Goal: Task Accomplishment & Management: Use online tool/utility

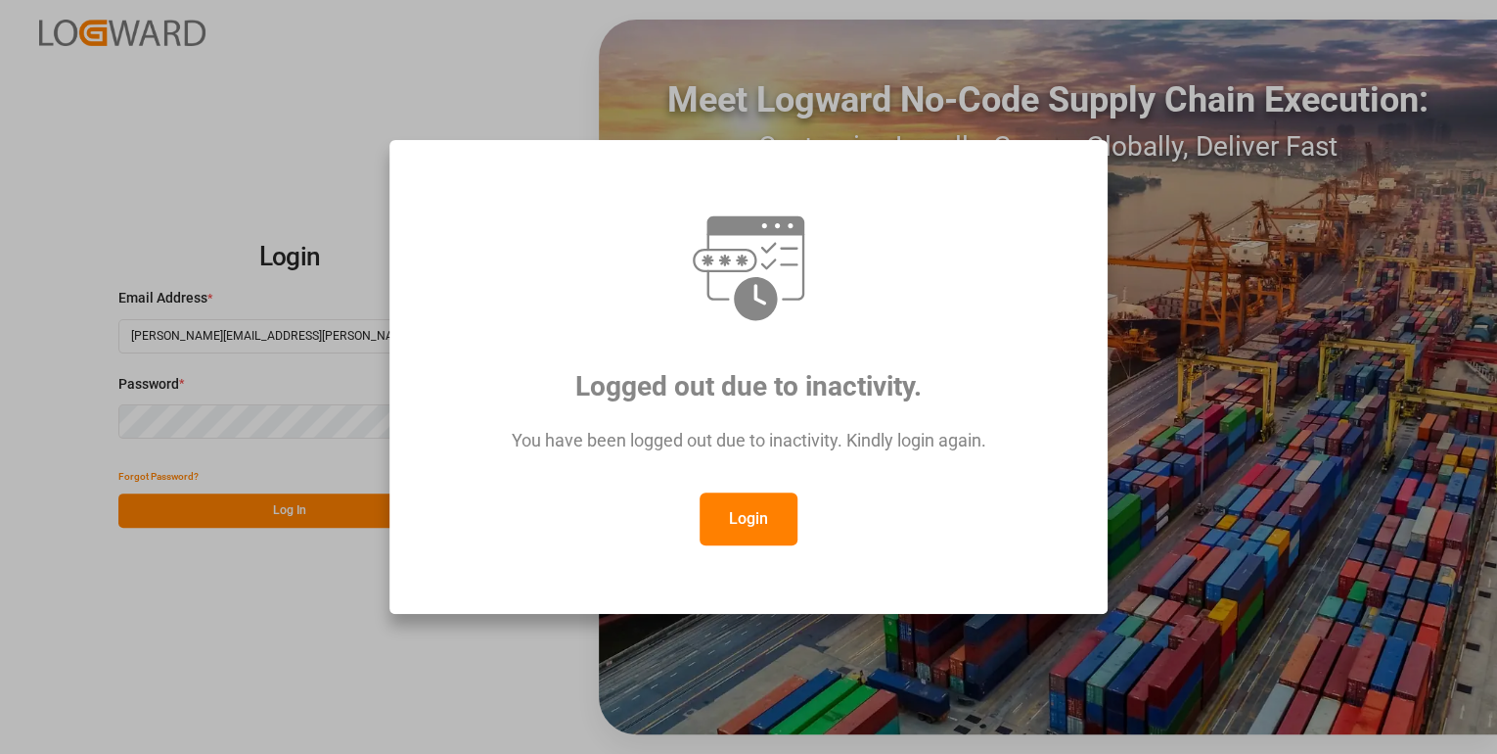
click at [742, 513] on button "Login" at bounding box center [749, 518] width 98 height 53
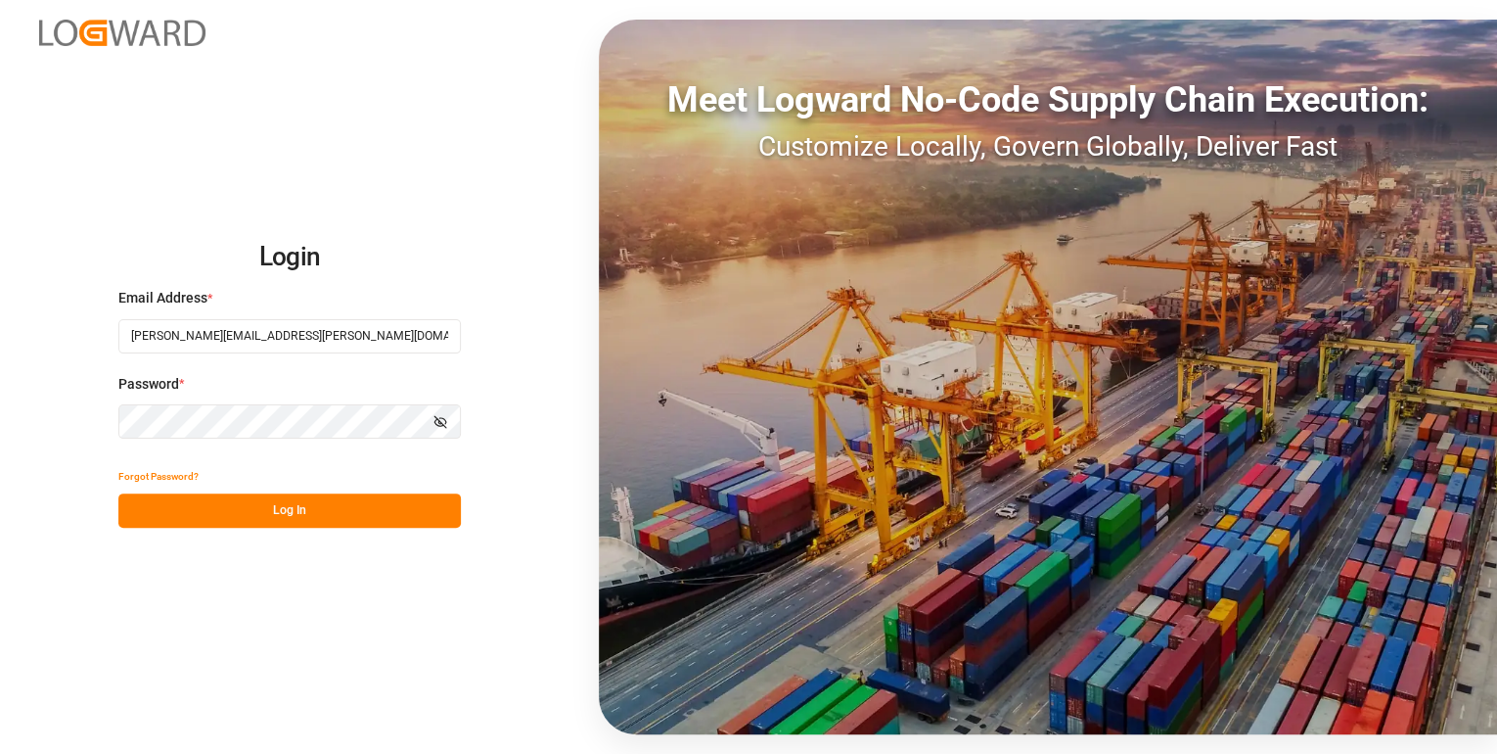
click at [379, 514] on button "Log In" at bounding box center [289, 510] width 343 height 34
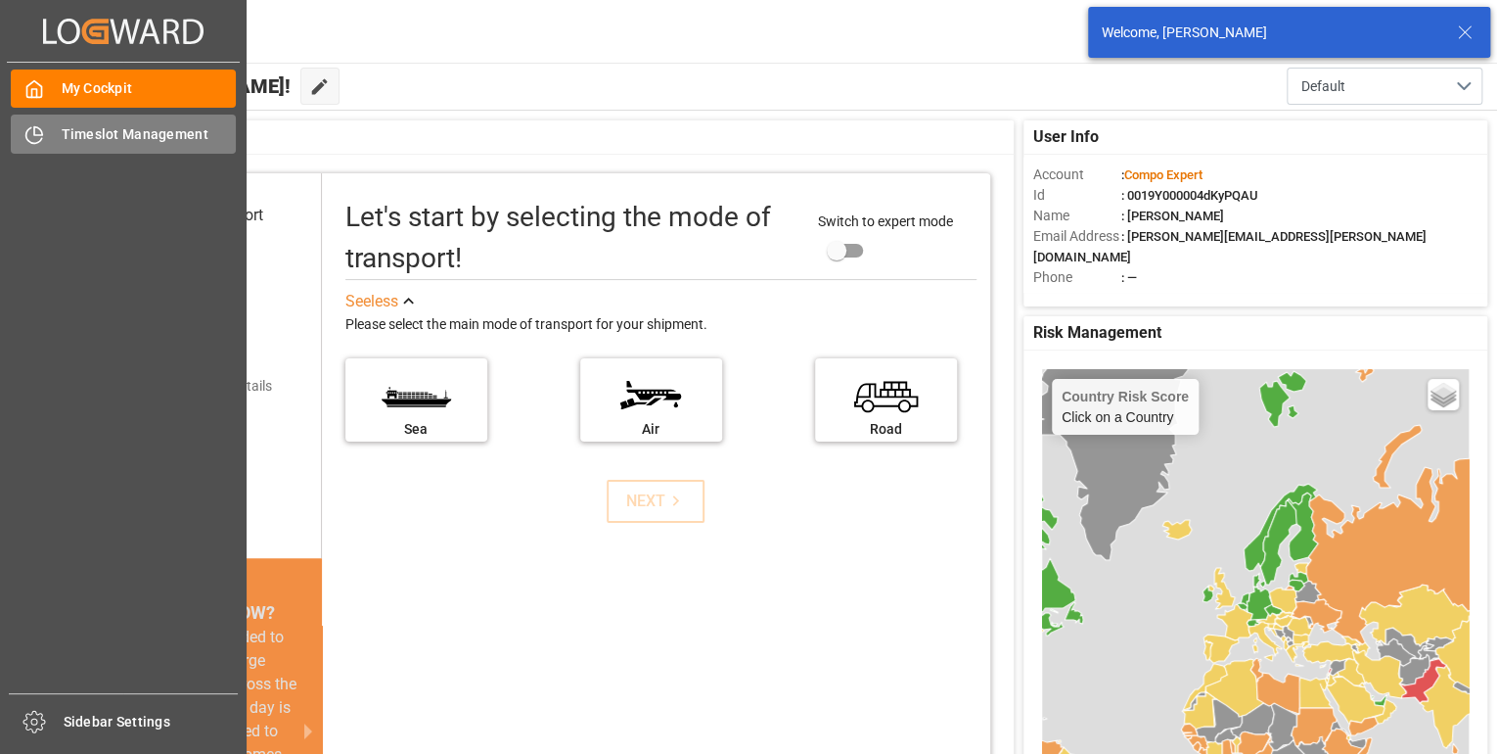
click at [82, 131] on span "Timeslot Management" at bounding box center [149, 134] width 175 height 21
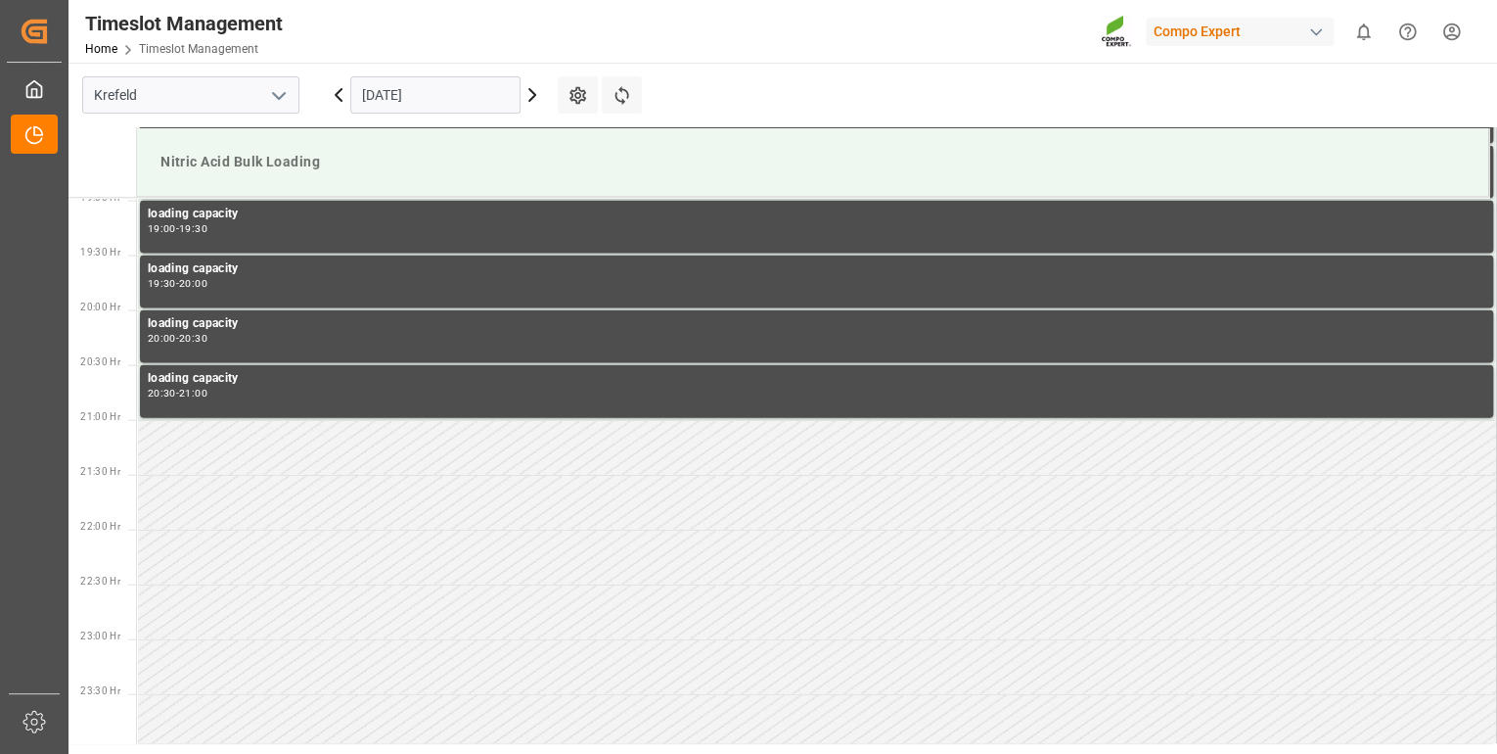
scroll to position [2084, 0]
